Goal: Transaction & Acquisition: Obtain resource

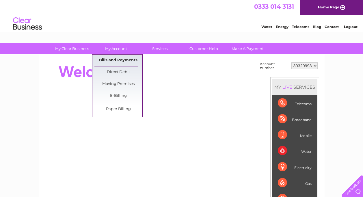
click at [123, 59] on link "Bills and Payments" at bounding box center [118, 61] width 48 height 12
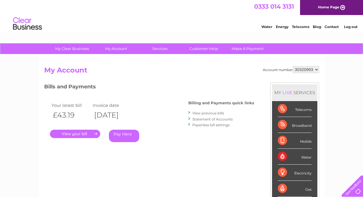
click at [214, 113] on link "View previous bills" at bounding box center [208, 113] width 32 height 4
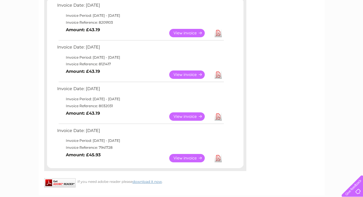
scroll to position [110, 0]
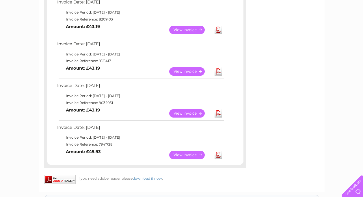
click at [200, 153] on link "View" at bounding box center [190, 155] width 42 height 8
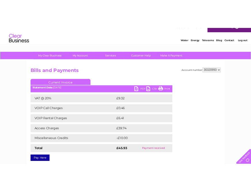
scroll to position [3, 0]
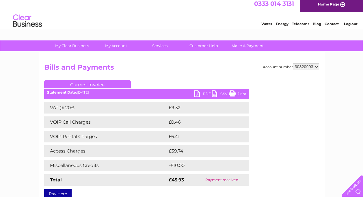
click at [196, 95] on link "PDF" at bounding box center [202, 94] width 17 height 8
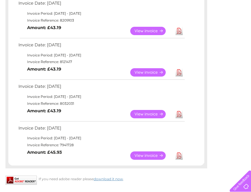
click at [159, 113] on link "View" at bounding box center [151, 114] width 42 height 8
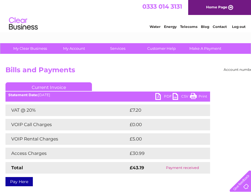
click at [157, 96] on link "PDF" at bounding box center [163, 97] width 17 height 8
click at [155, 89] on ul "Current Invoice" at bounding box center [107, 88] width 205 height 11
drag, startPoint x: 154, startPoint y: 87, endPoint x: 153, endPoint y: 83, distance: 3.8
click at [153, 83] on ul "Current Invoice" at bounding box center [107, 88] width 205 height 11
drag, startPoint x: 153, startPoint y: 83, endPoint x: 153, endPoint y: 80, distance: 3.2
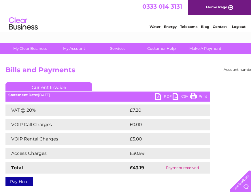
click at [153, 80] on div "Account number 30320993 Bills and Payments Current Invoice PDF CSV Print Total" at bounding box center [142, 125] width 275 height 119
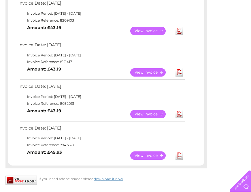
click at [149, 70] on link "View" at bounding box center [151, 72] width 42 height 8
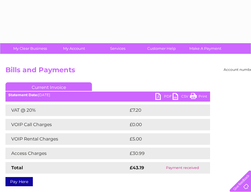
click at [159, 98] on link "PDF" at bounding box center [163, 97] width 17 height 8
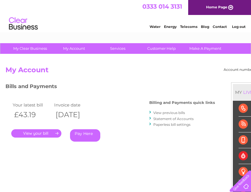
click at [172, 119] on link "Statement of Accounts" at bounding box center [173, 119] width 40 height 4
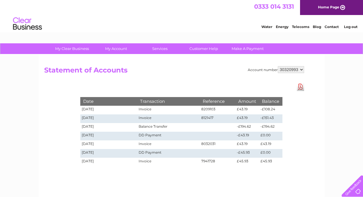
click at [251, 86] on link "Download Pdf" at bounding box center [300, 87] width 7 height 8
